Goal: Task Accomplishment & Management: Manage account settings

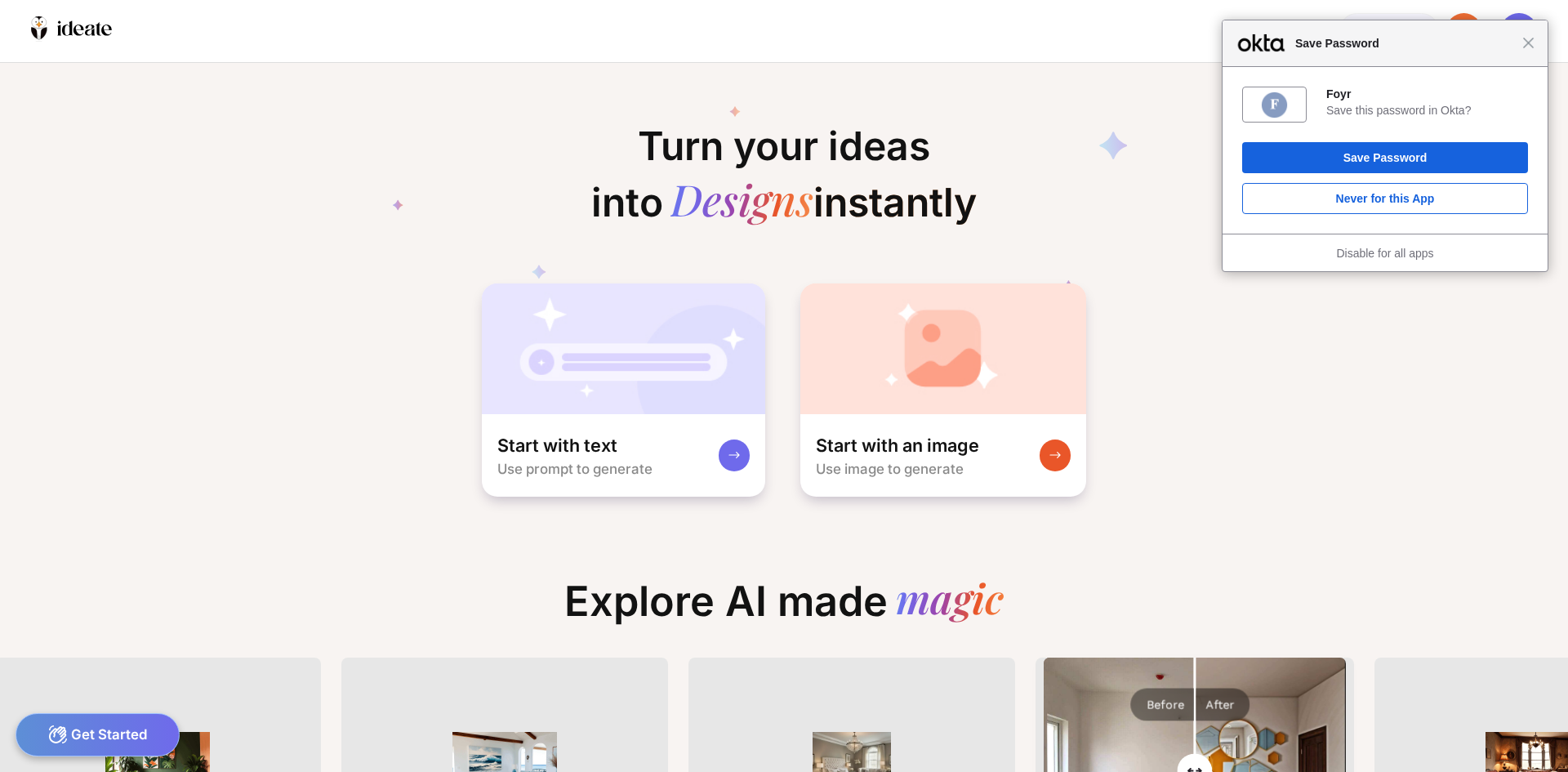
click at [1529, 51] on div "Close Save Password" at bounding box center [1385, 44] width 325 height 46
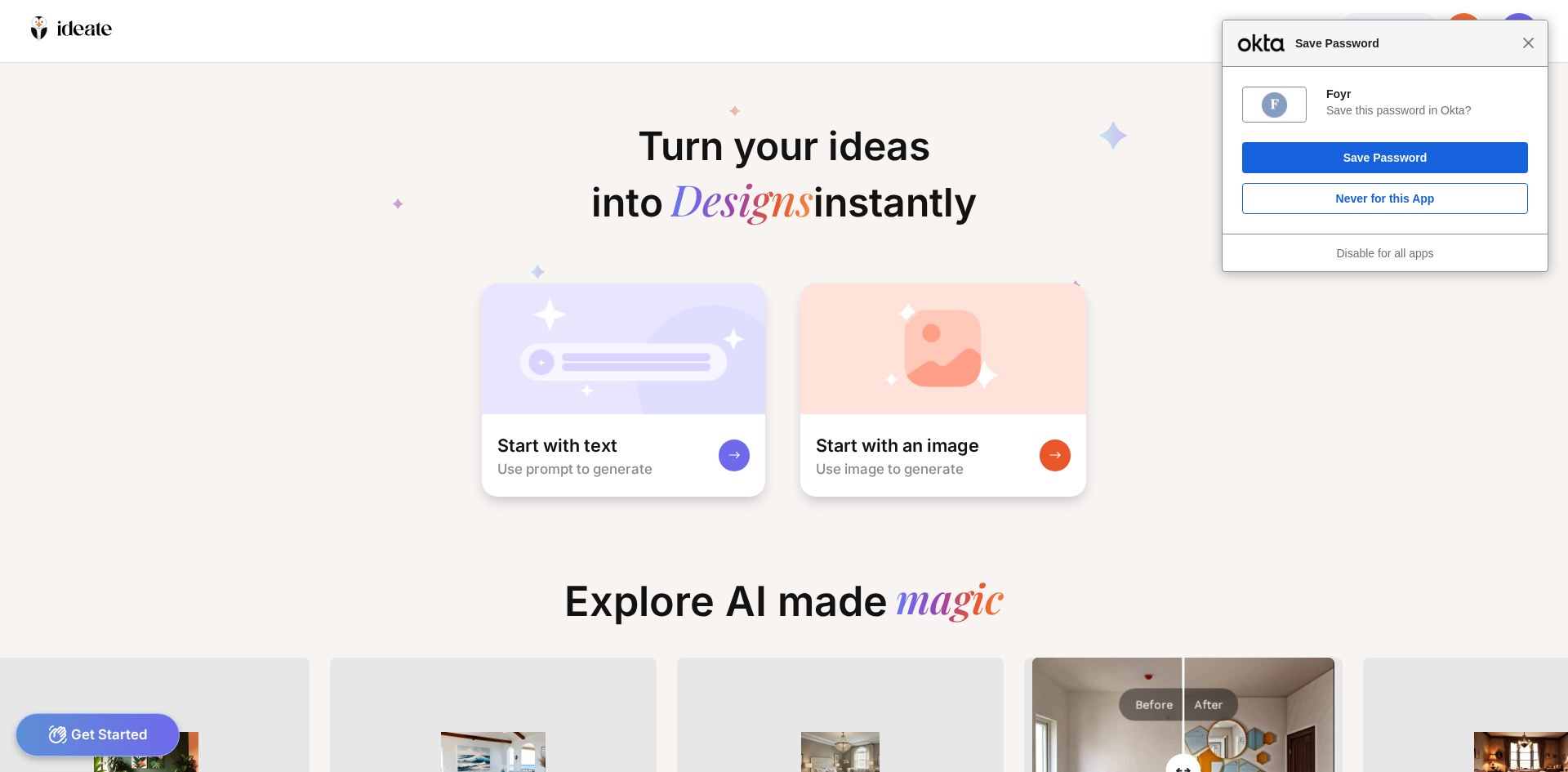
click at [1529, 45] on span "Close" at bounding box center [1529, 43] width 12 height 12
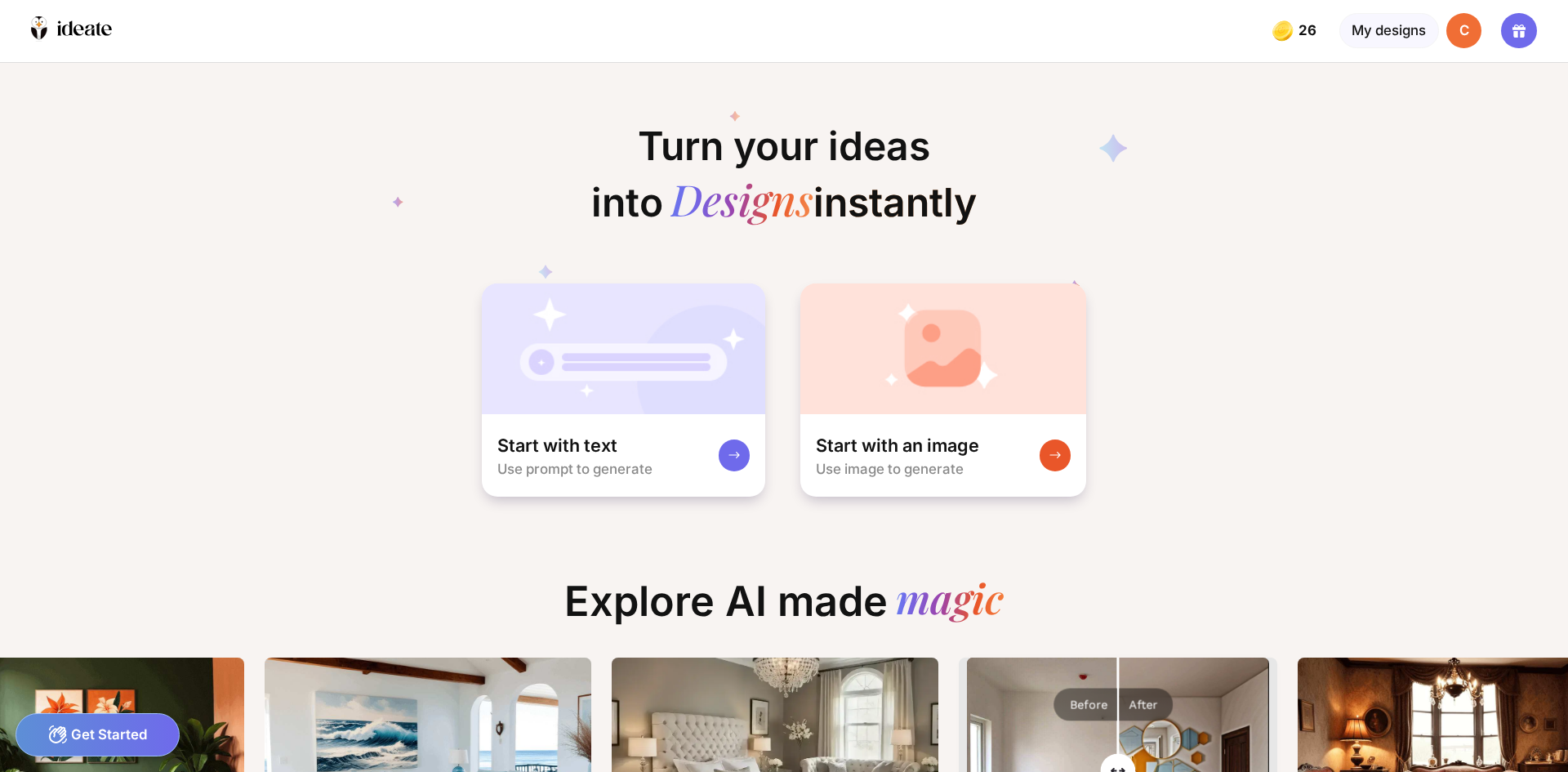
click at [1462, 31] on div "C" at bounding box center [1463, 30] width 35 height 35
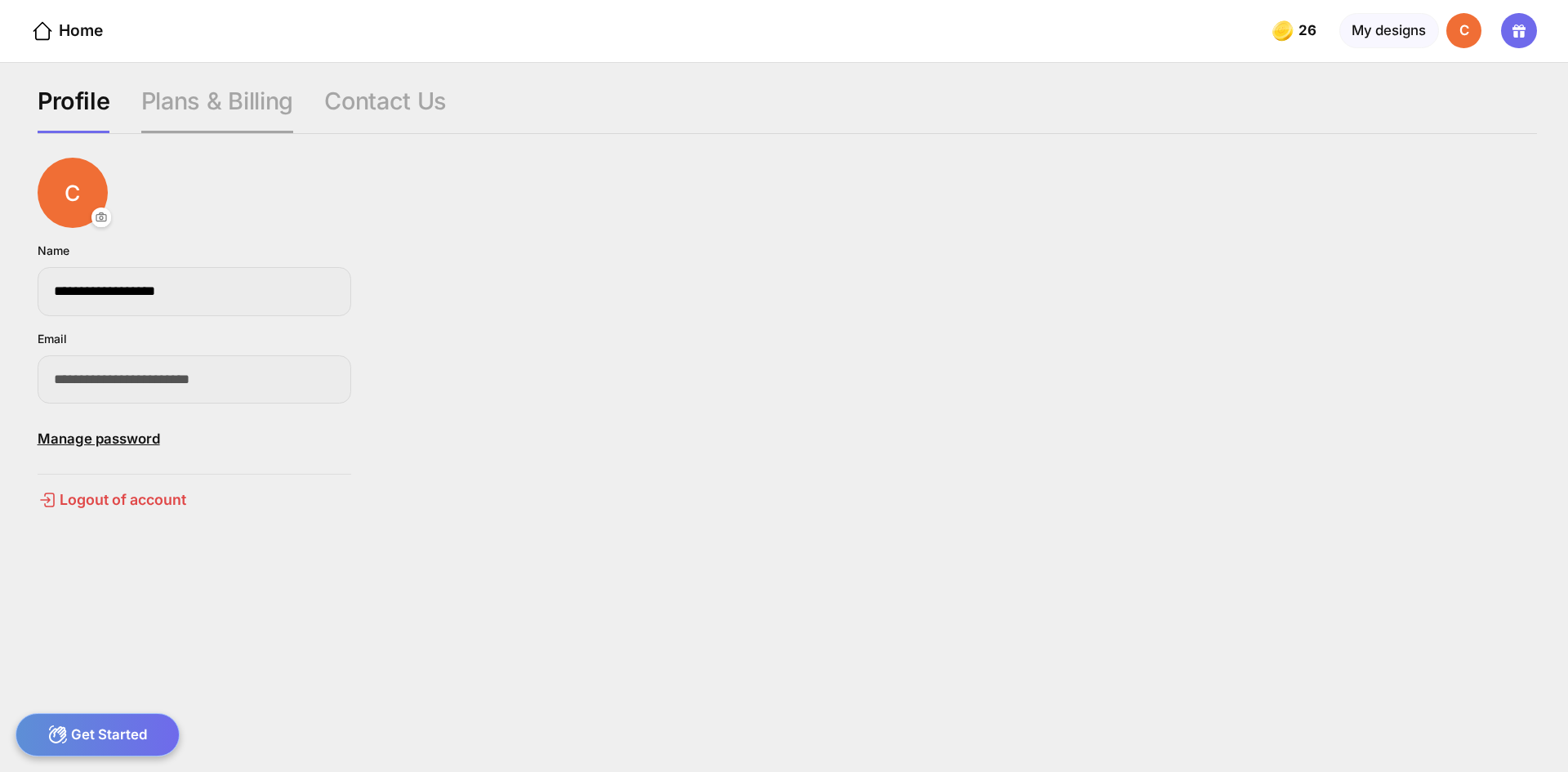
click at [221, 106] on div "Plans & Billing" at bounding box center [217, 110] width 152 height 46
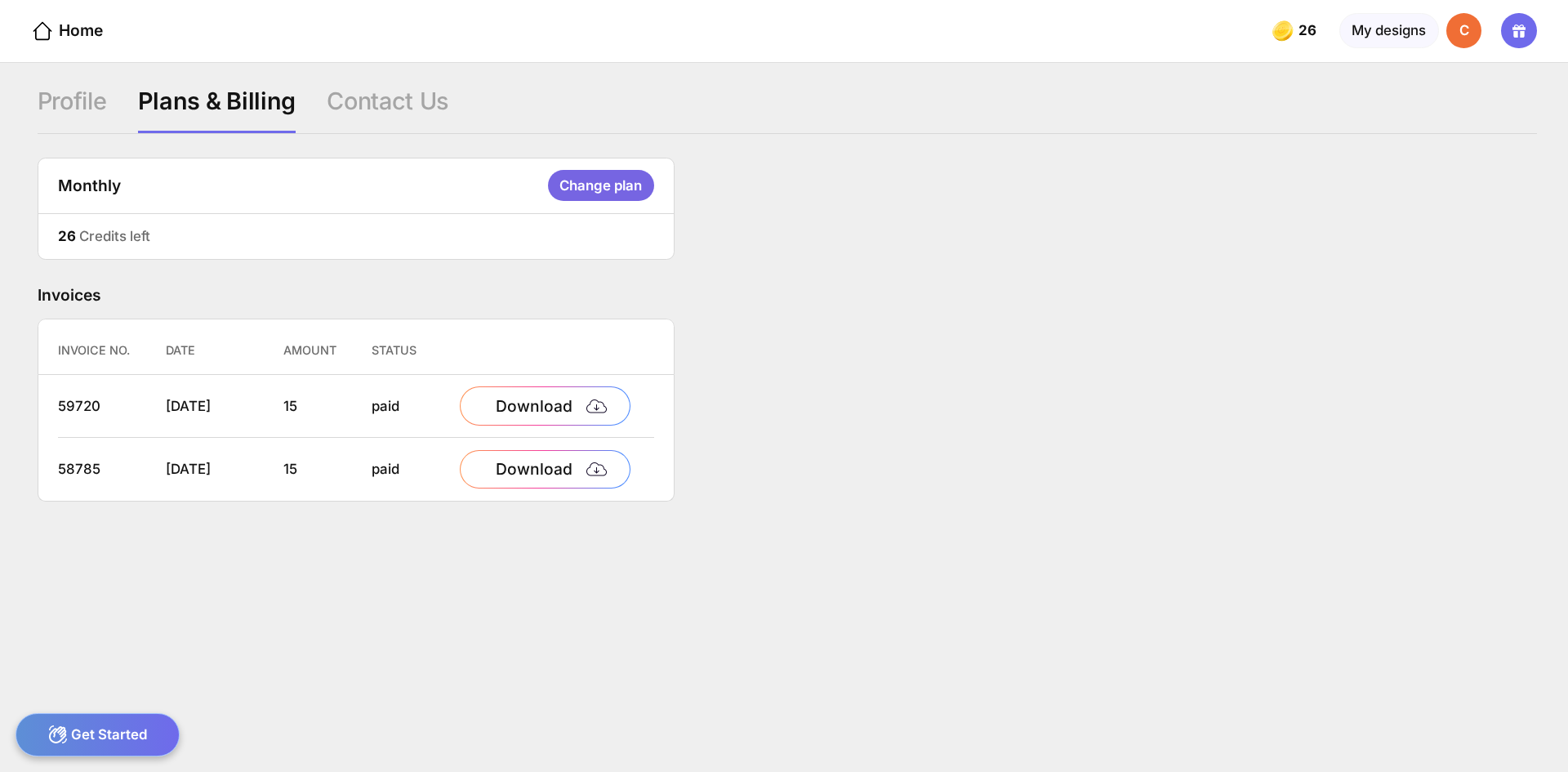
click at [575, 179] on div "Change plan" at bounding box center [602, 185] width 106 height 31
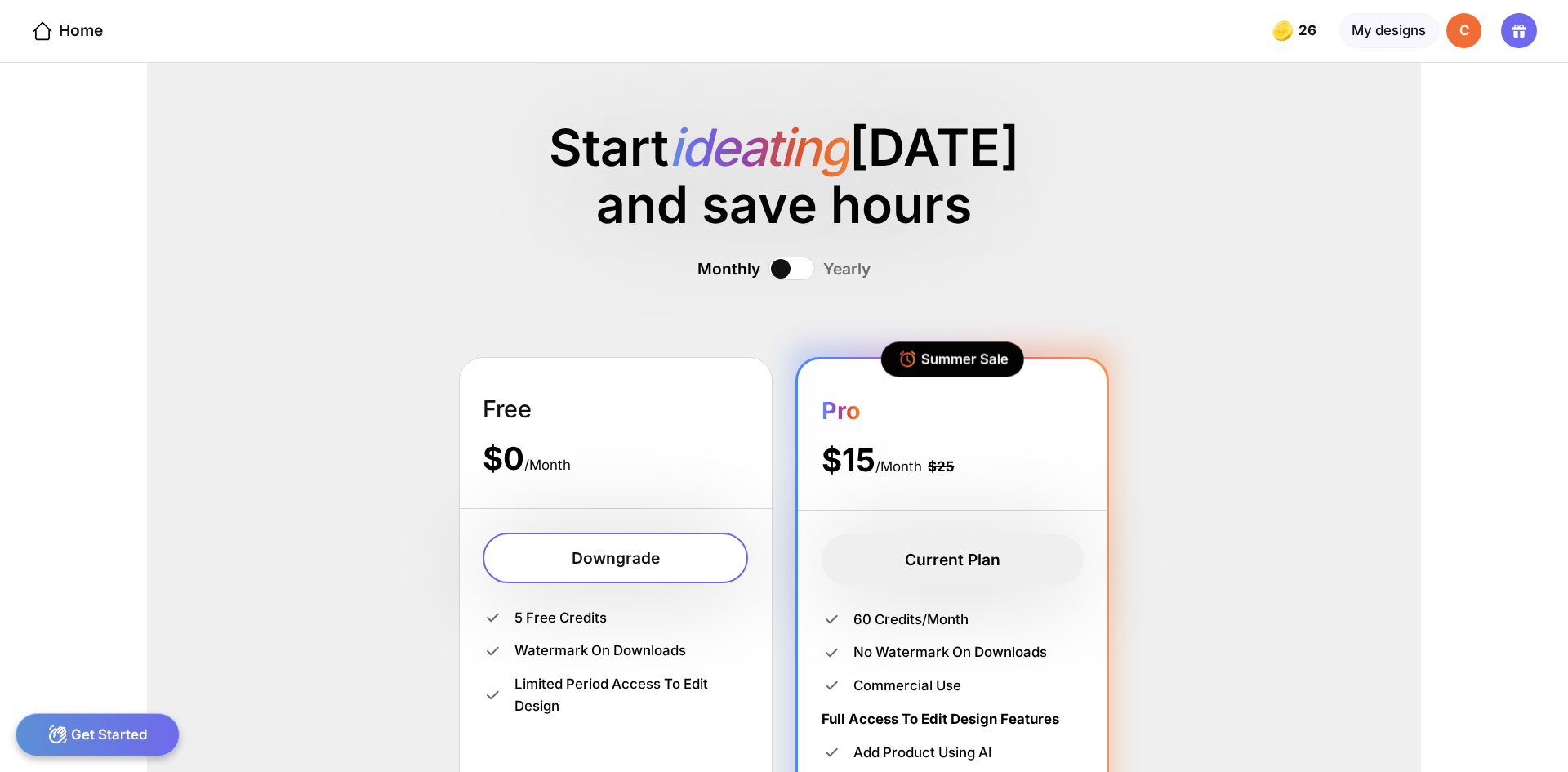
click at [1458, 27] on div "C" at bounding box center [1463, 30] width 35 height 35
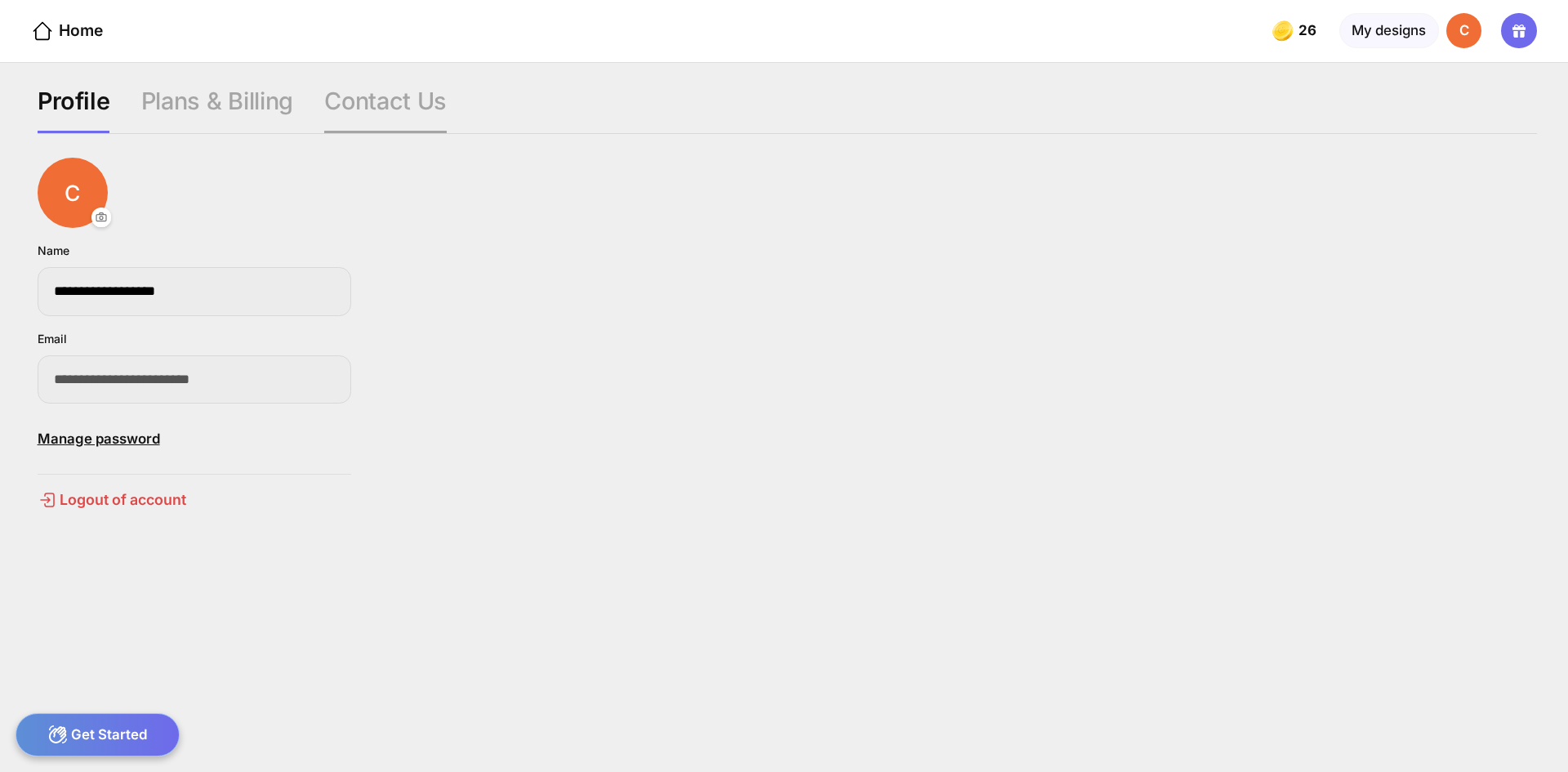
click at [396, 108] on div "Contact Us" at bounding box center [385, 110] width 123 height 46
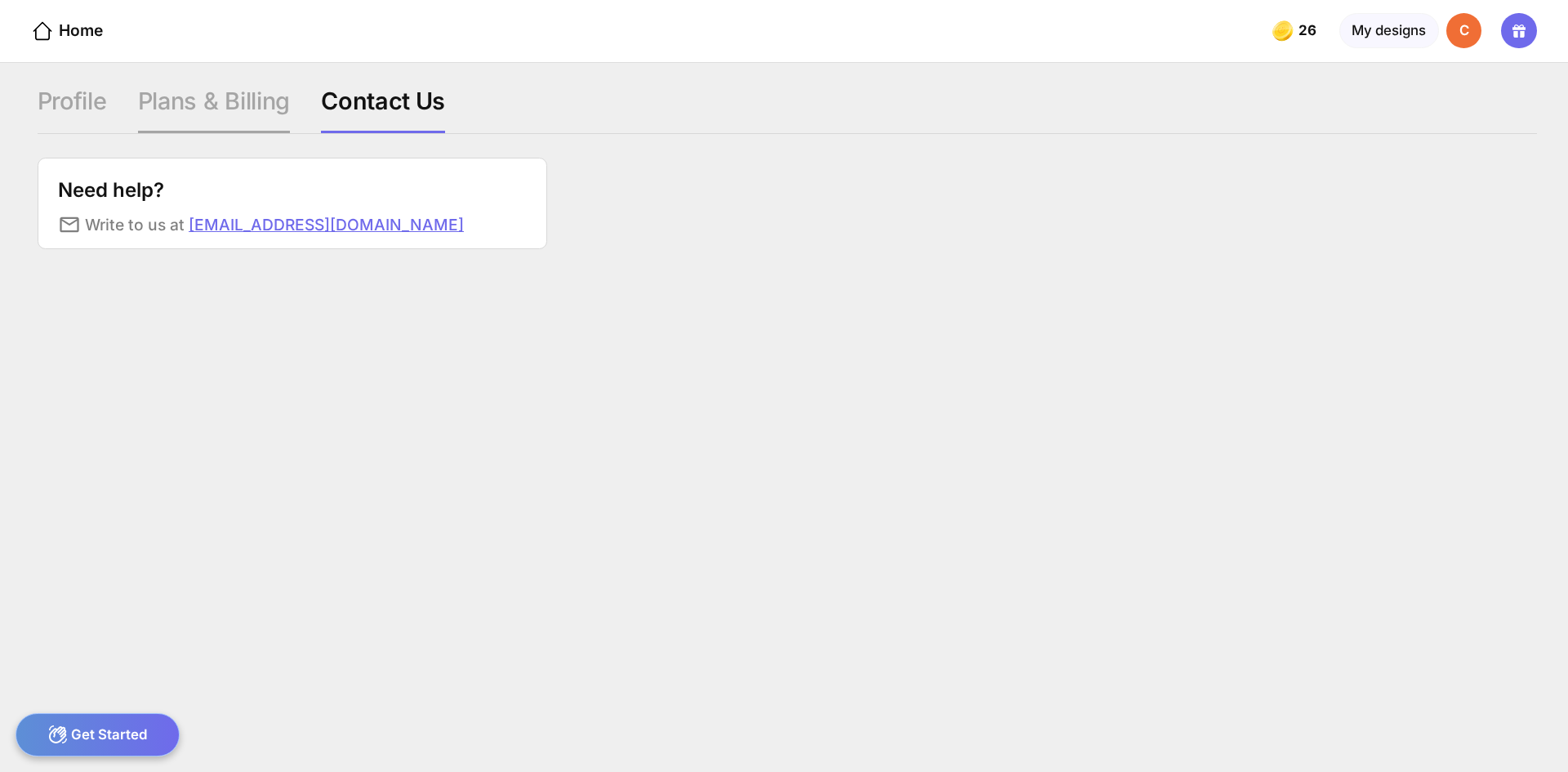
click at [193, 100] on div "Plans & Billing" at bounding box center [214, 110] width 152 height 46
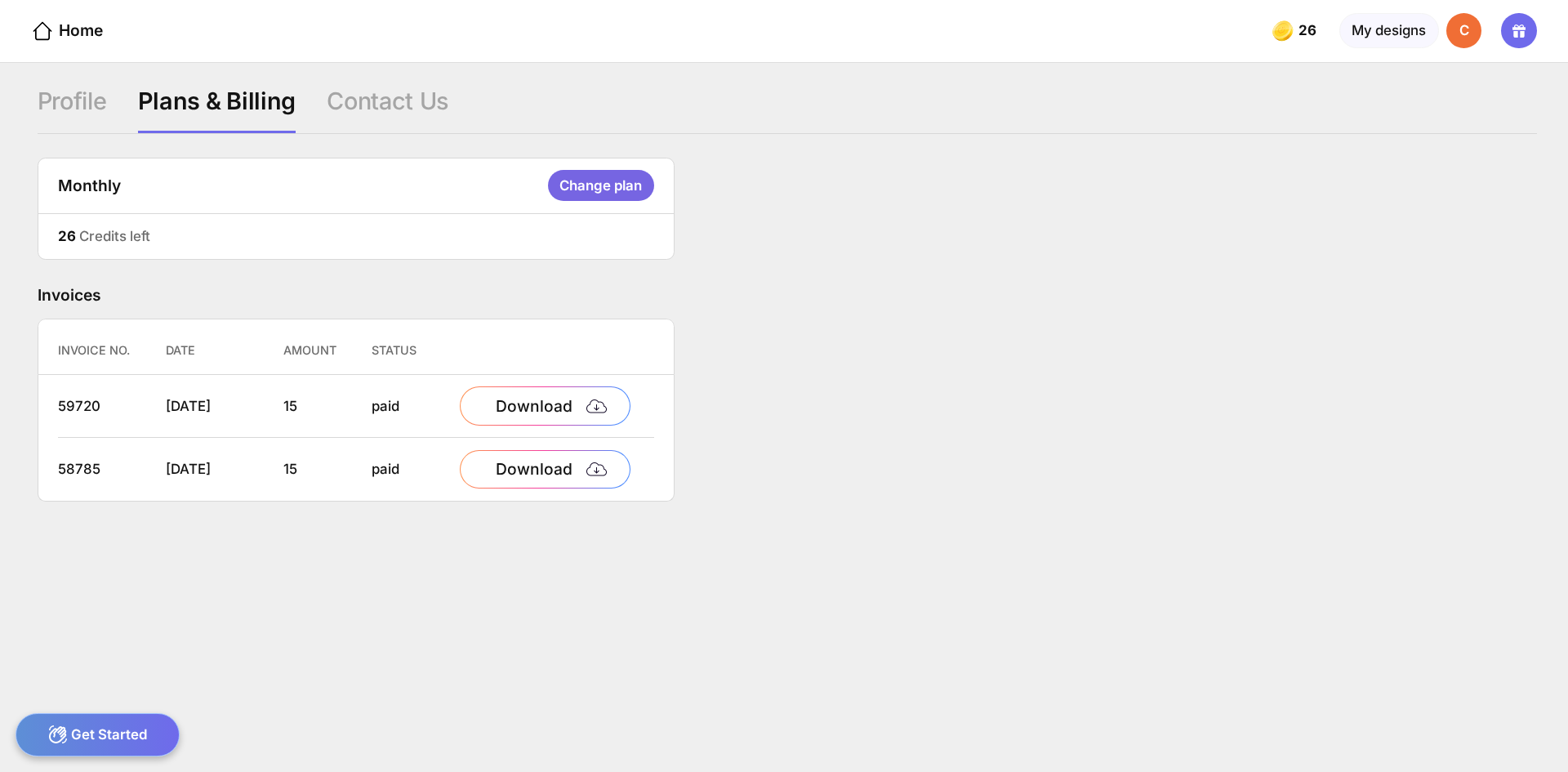
click at [595, 183] on div "Change plan" at bounding box center [602, 185] width 106 height 31
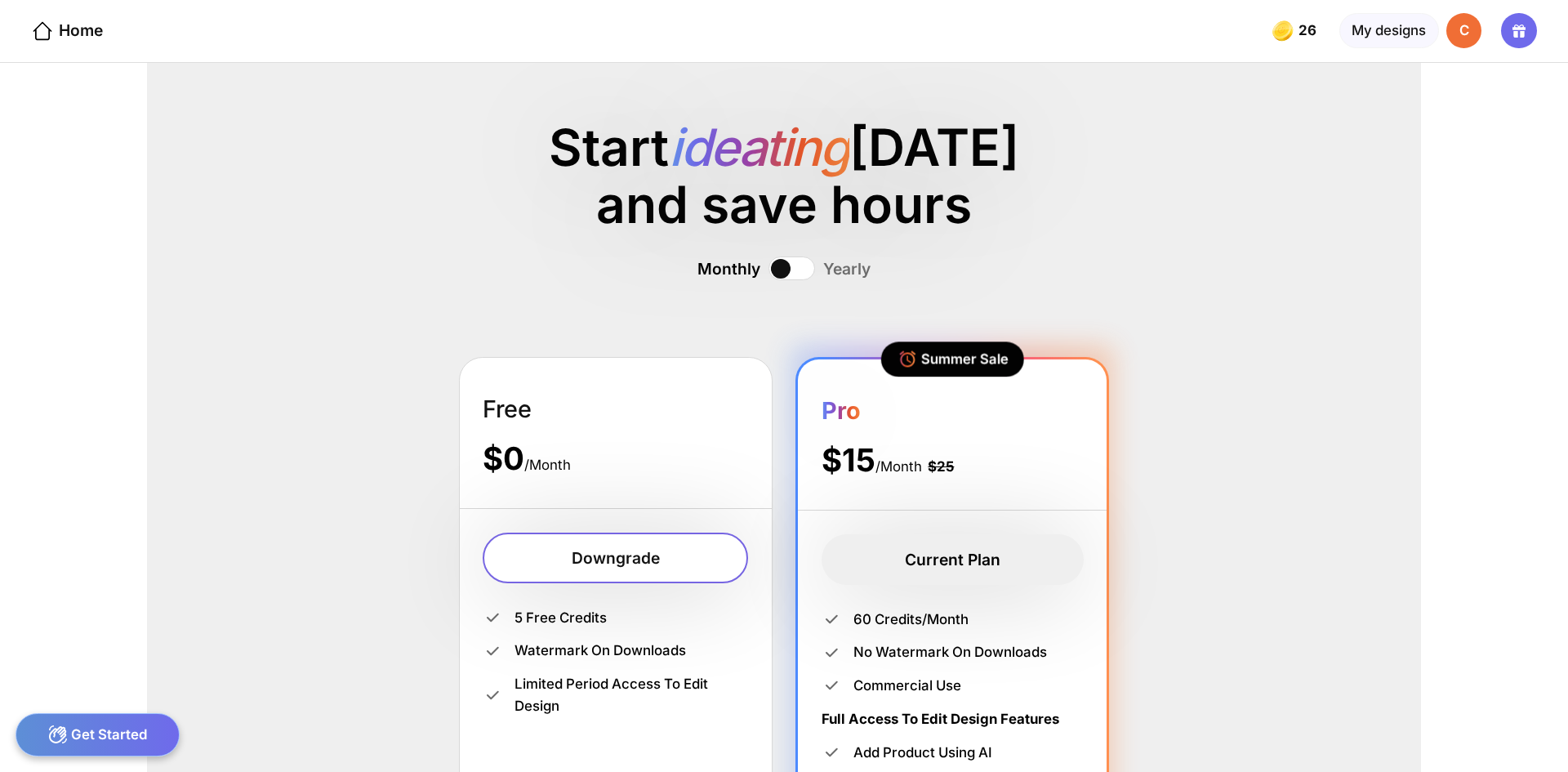
click at [643, 422] on div "Free" at bounding box center [614, 409] width 264 height 28
click at [613, 559] on div "Downgrade" at bounding box center [614, 557] width 264 height 51
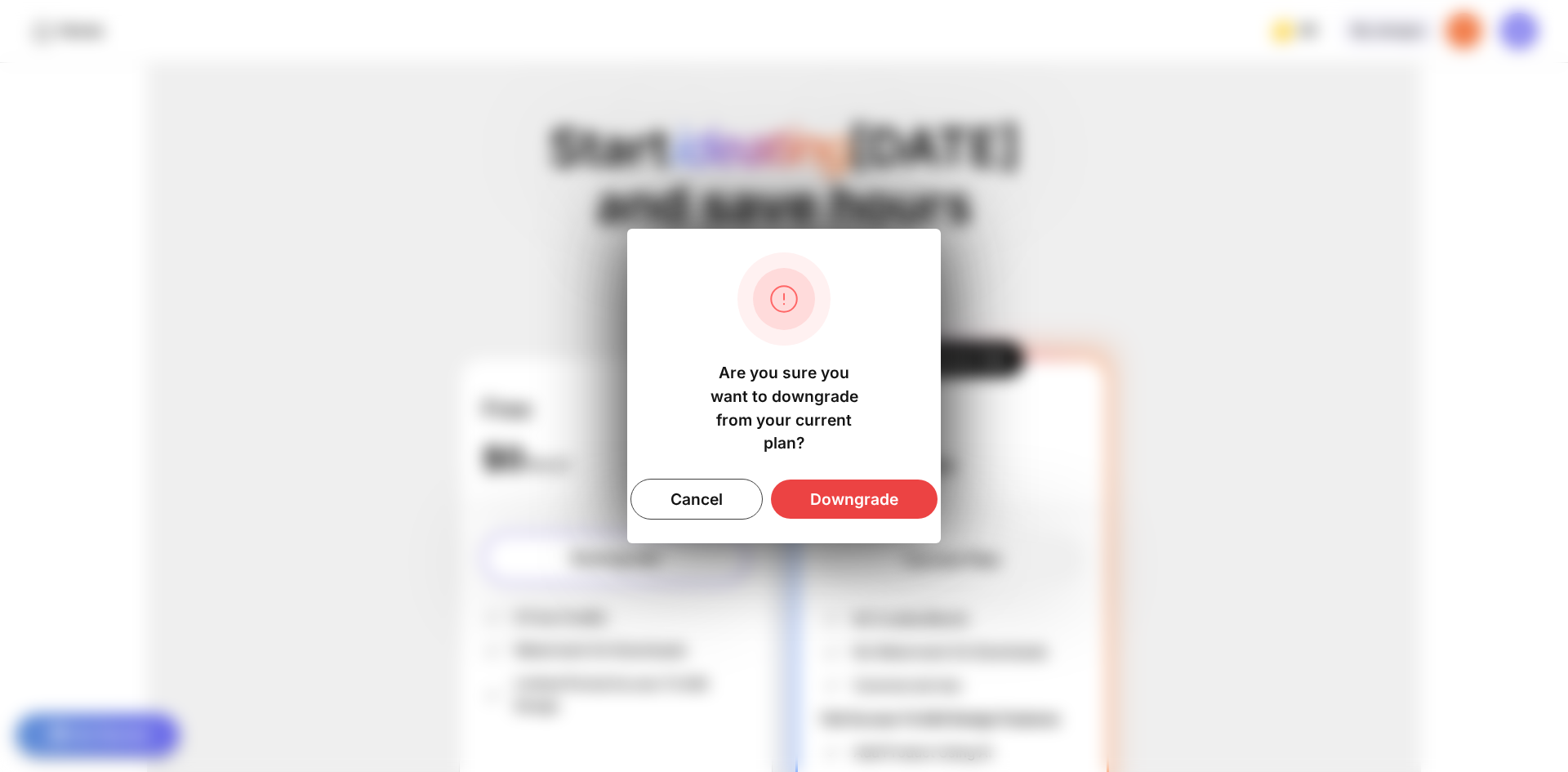
click at [855, 499] on div "Downgrade" at bounding box center [854, 500] width 166 height 40
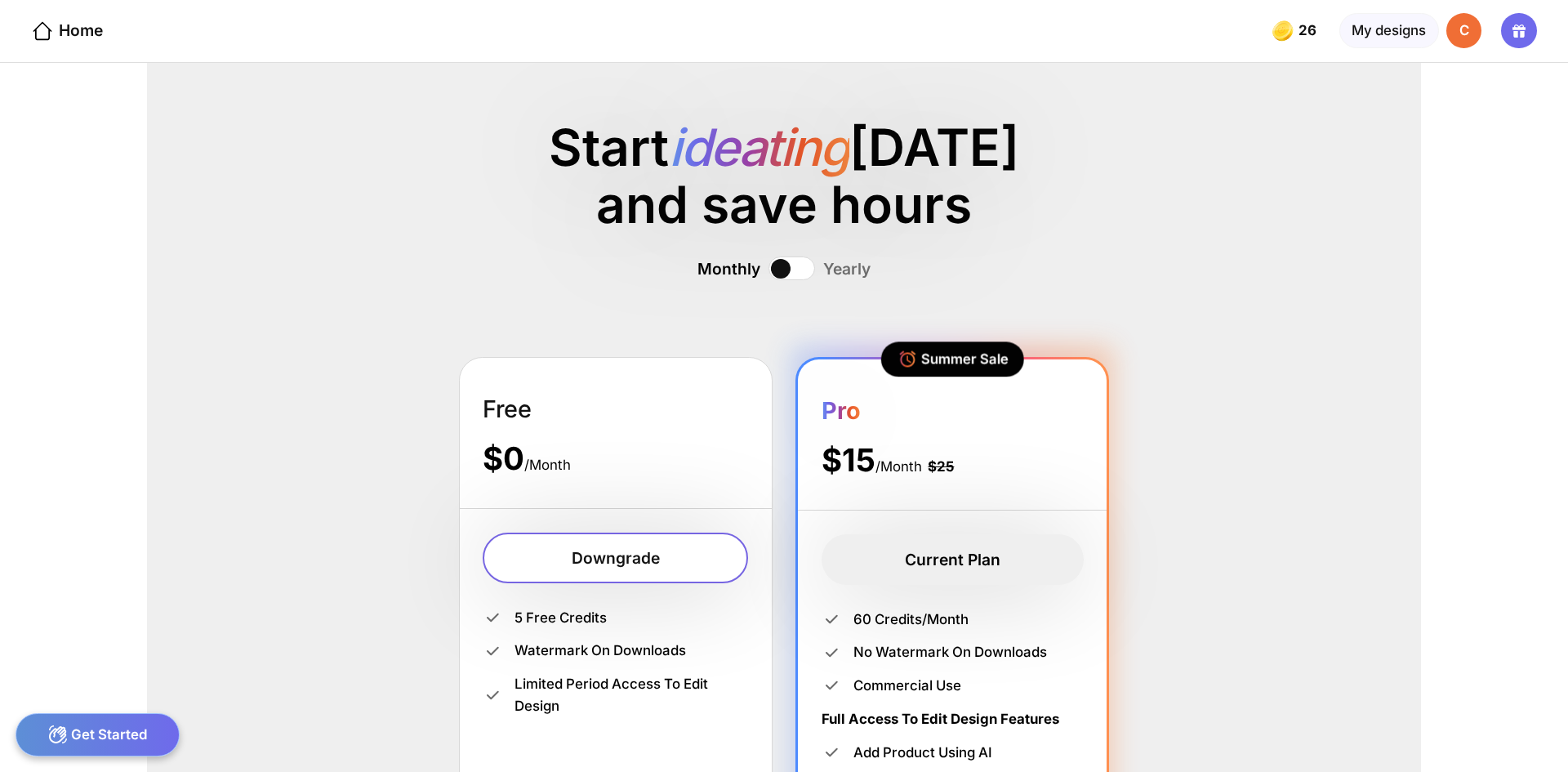
click at [1460, 22] on div "C" at bounding box center [1463, 30] width 35 height 35
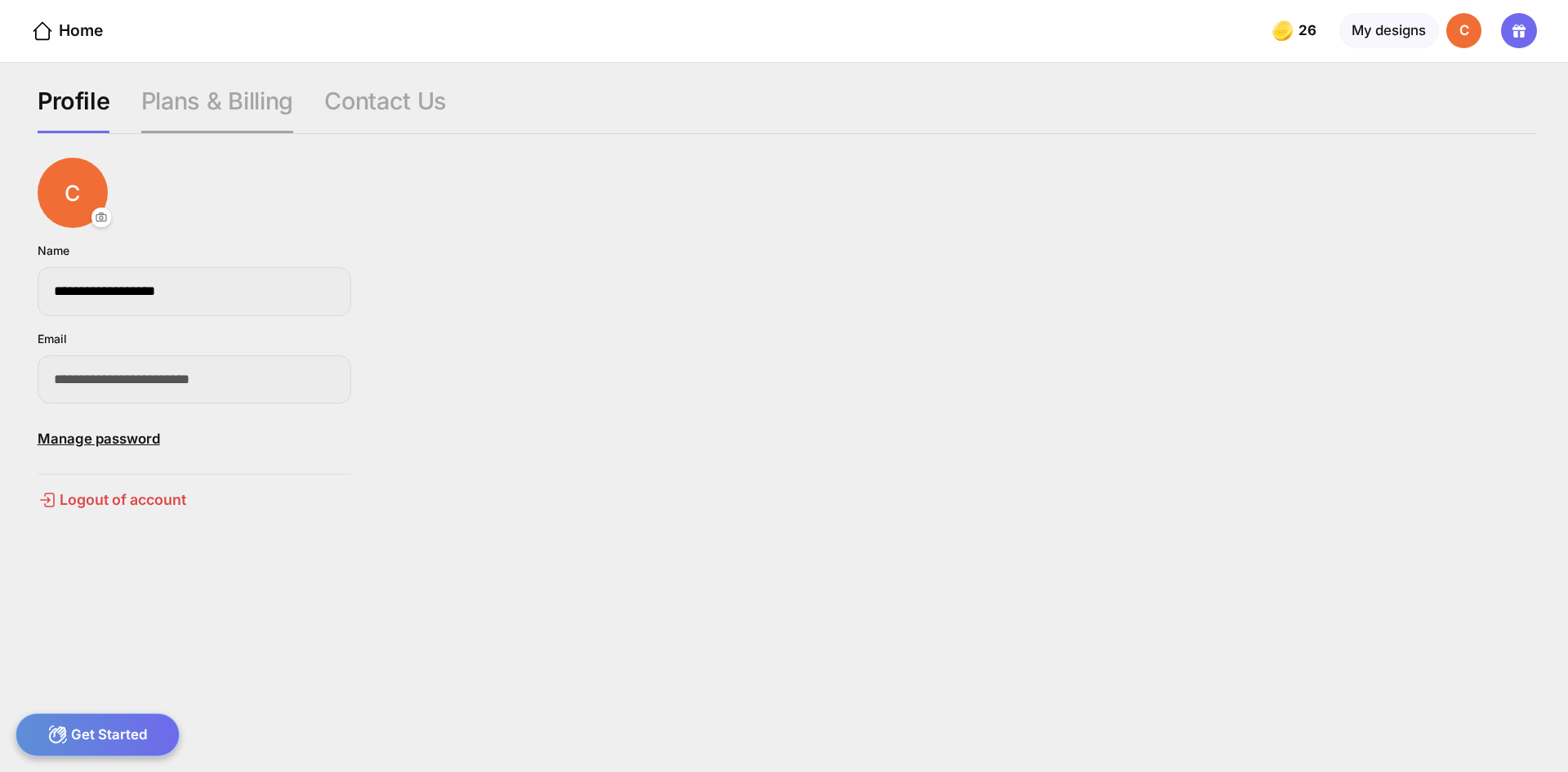
click at [232, 93] on div "Plans & Billing" at bounding box center [217, 110] width 152 height 46
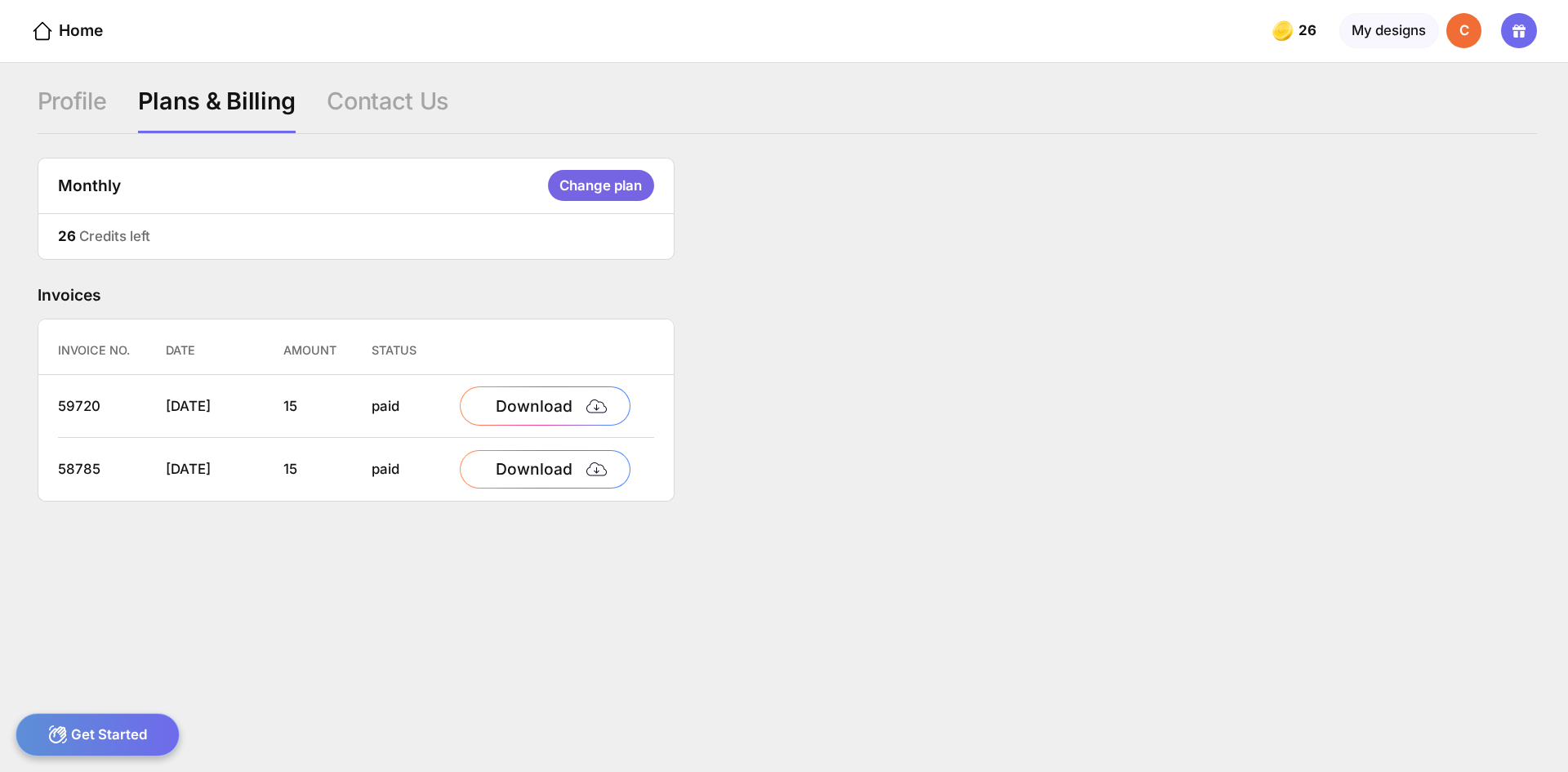
click at [596, 173] on div "Change plan" at bounding box center [602, 185] width 106 height 31
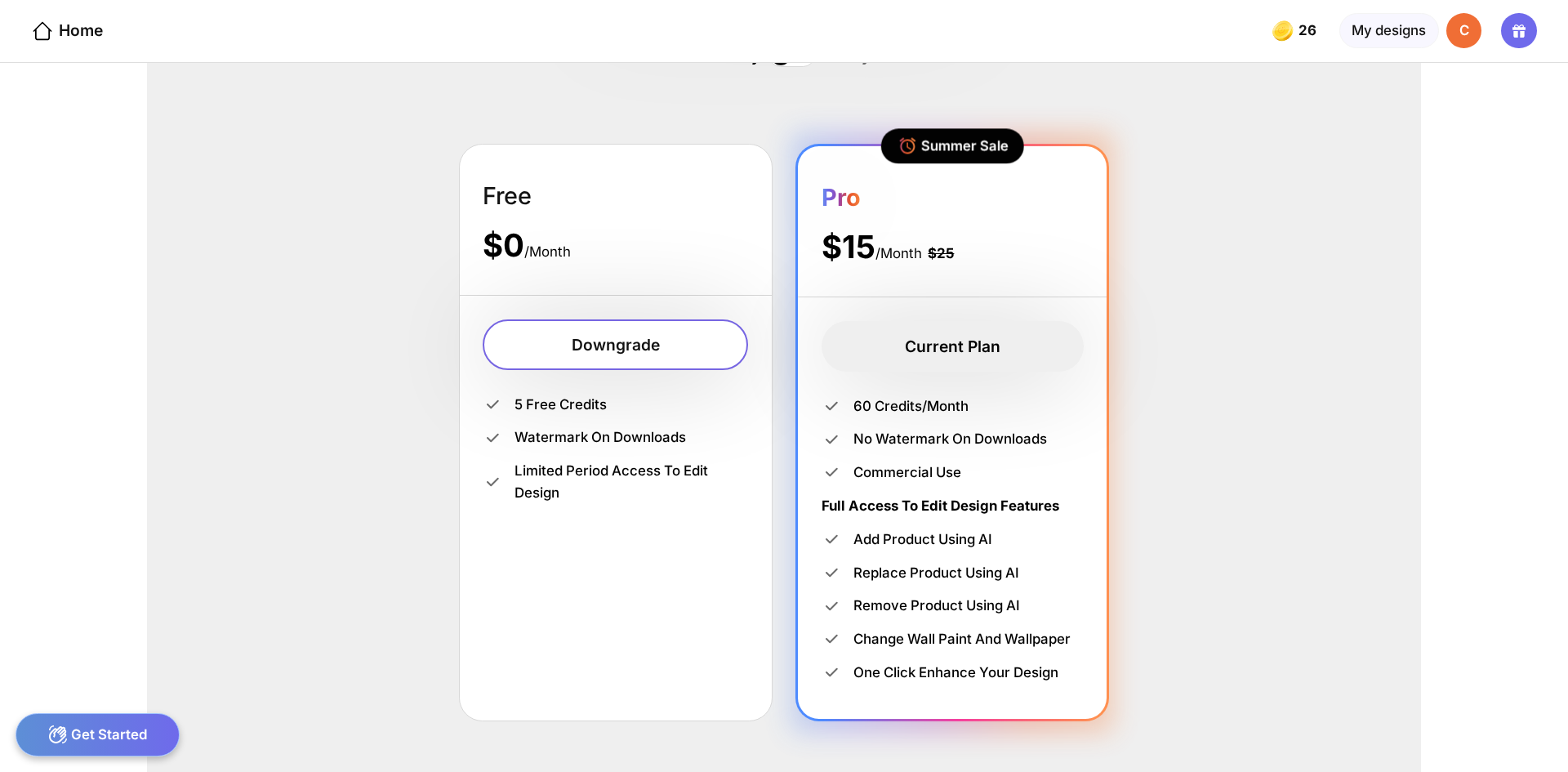
click at [566, 333] on div "Downgrade" at bounding box center [614, 344] width 264 height 51
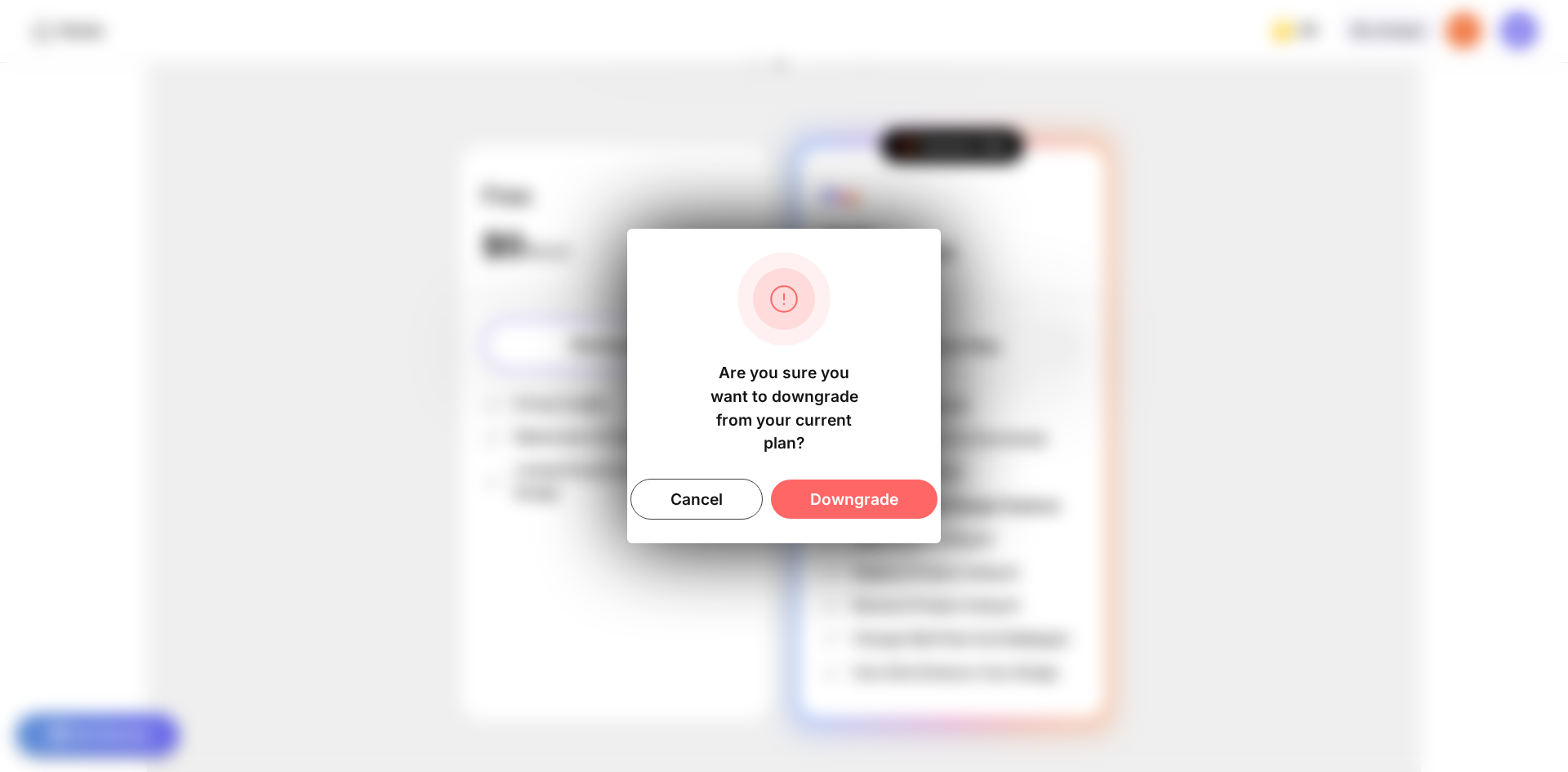
click at [878, 510] on div "Downgrade" at bounding box center [854, 500] width 166 height 40
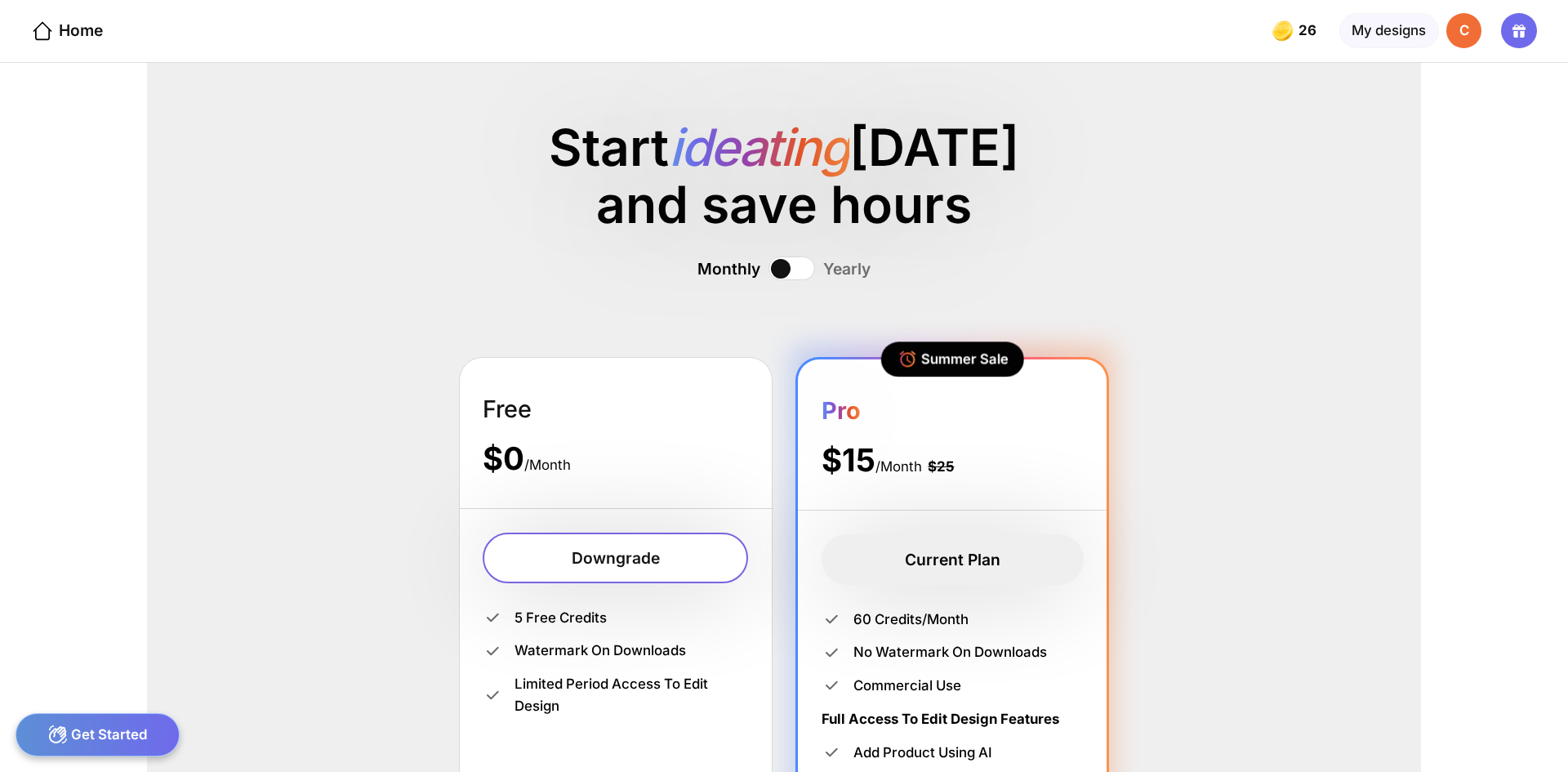
click at [1462, 30] on div "C" at bounding box center [1463, 30] width 35 height 35
